Goal: Use online tool/utility: Utilize a website feature to perform a specific function

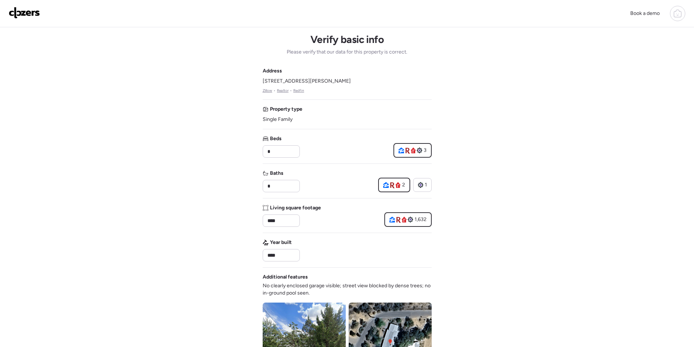
click at [22, 13] on img at bounding box center [24, 13] width 31 height 12
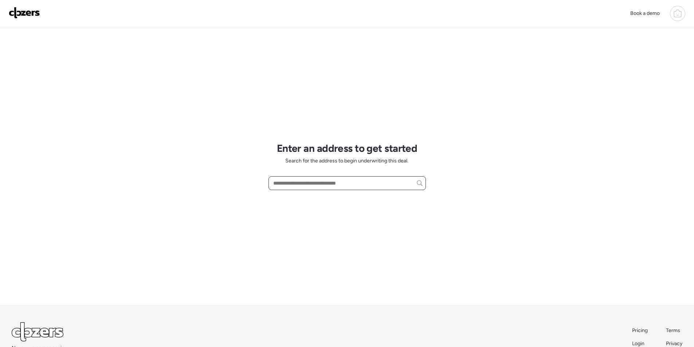
click at [313, 187] on input "text" at bounding box center [347, 183] width 151 height 10
paste input "**********"
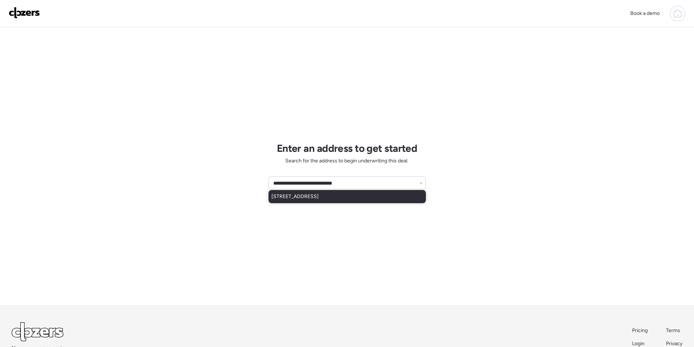
click at [314, 201] on div "3801 N 6th St, Phoenix, AZ, 85012" at bounding box center [346, 196] width 157 height 13
type input "**********"
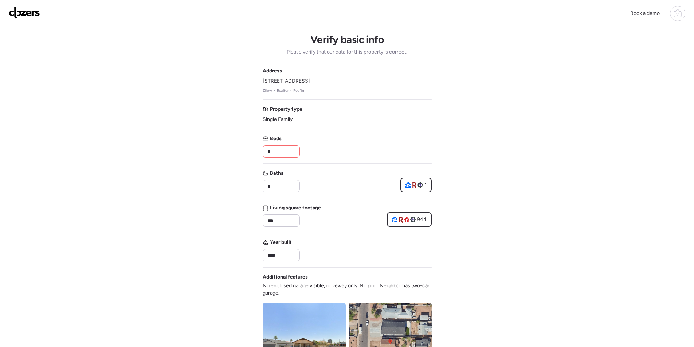
click at [280, 151] on input "*" at bounding box center [281, 151] width 31 height 10
type input "*"
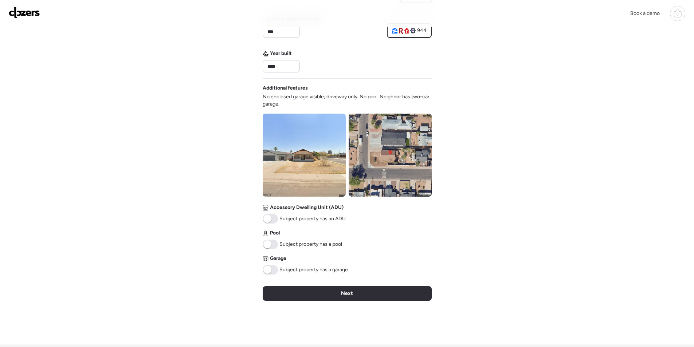
scroll to position [209, 0]
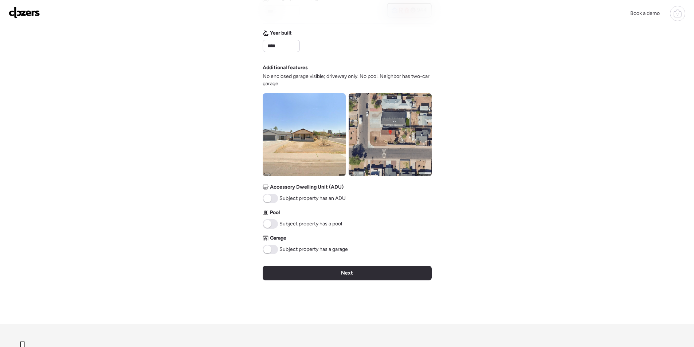
click at [341, 275] on span "Next" at bounding box center [347, 272] width 12 height 7
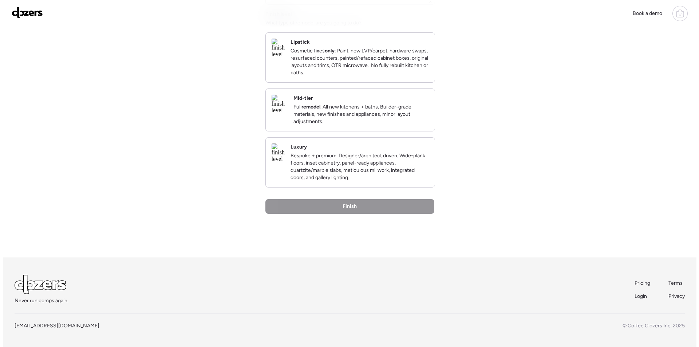
scroll to position [0, 0]
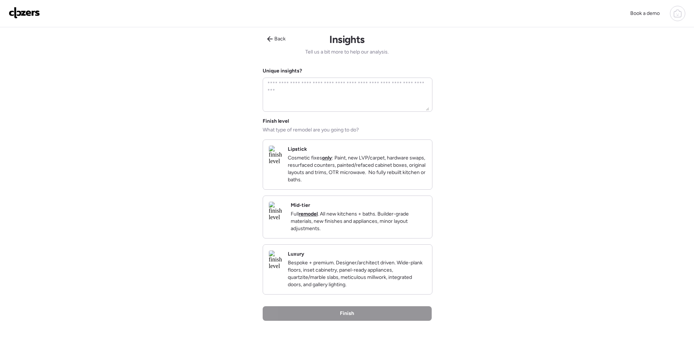
click at [380, 225] on p "Full remodel . All new kitchens + baths. Builder-grade materials, new finishes …" at bounding box center [358, 221] width 135 height 22
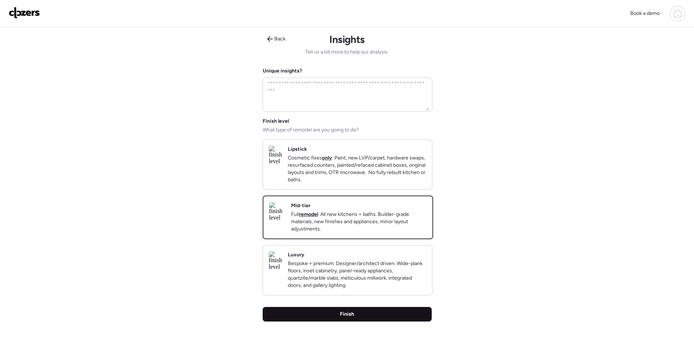
click at [377, 321] on div "Finish" at bounding box center [346, 314] width 169 height 15
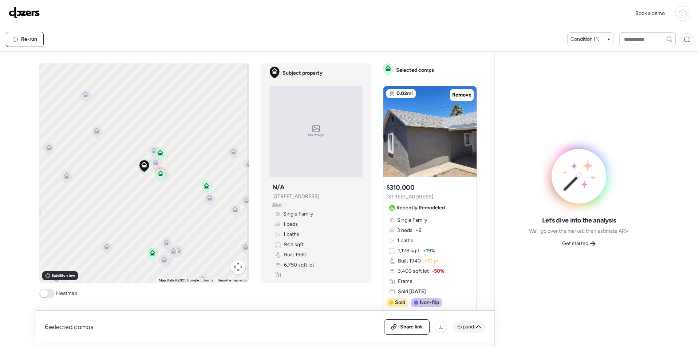
click at [470, 331] on div "Expand" at bounding box center [469, 327] width 33 height 12
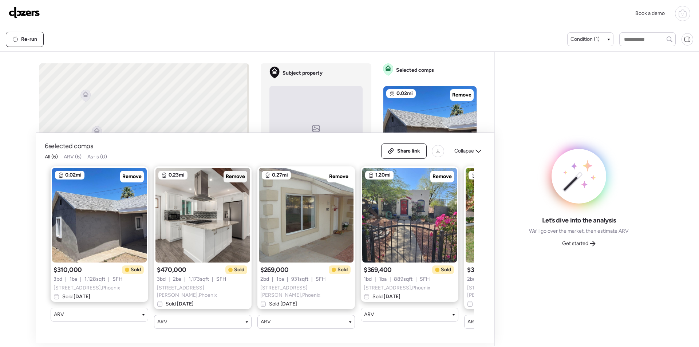
click at [237, 180] on span "Remove" at bounding box center [235, 176] width 19 height 7
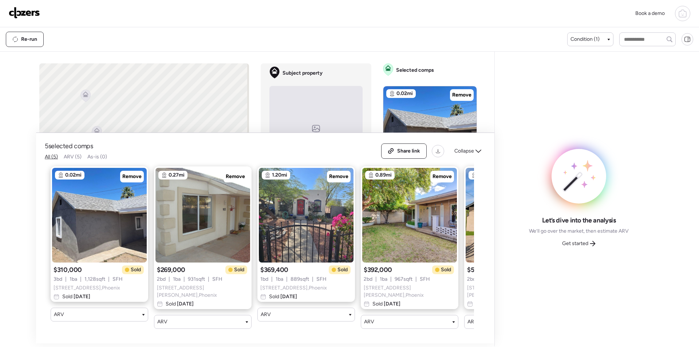
scroll to position [0, 94]
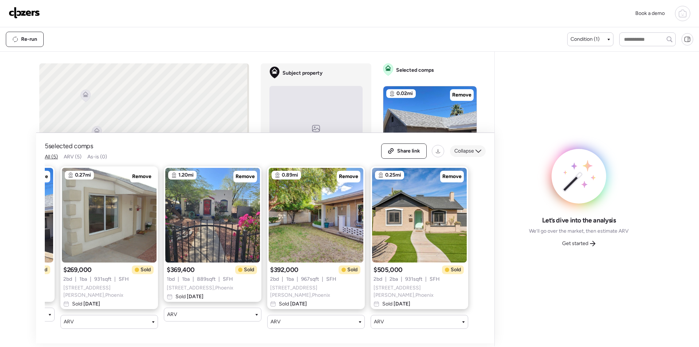
click at [458, 154] on span "Collapse" at bounding box center [464, 150] width 20 height 7
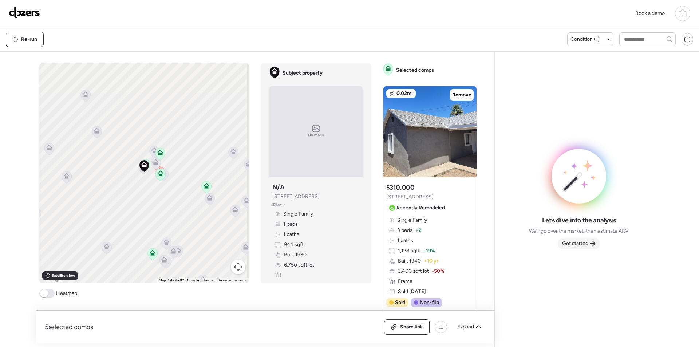
drag, startPoint x: 588, startPoint y: 242, endPoint x: 593, endPoint y: 242, distance: 5.8
click at [588, 242] on div "Get started" at bounding box center [579, 244] width 42 height 12
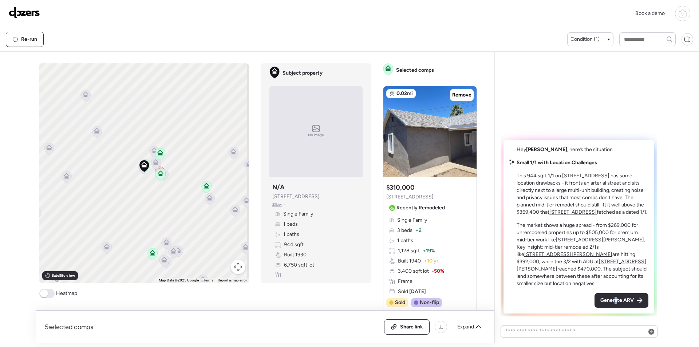
click at [616, 303] on span "Generate ARV" at bounding box center [616, 300] width 33 height 7
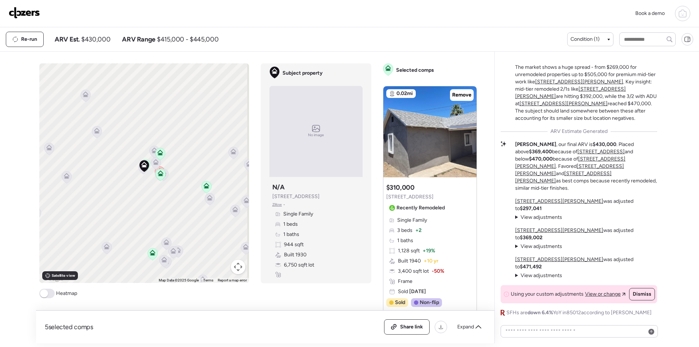
click at [102, 37] on span "$430,000" at bounding box center [95, 39] width 29 height 9
copy span "430,000"
